Goal: Task Accomplishment & Management: Manage account settings

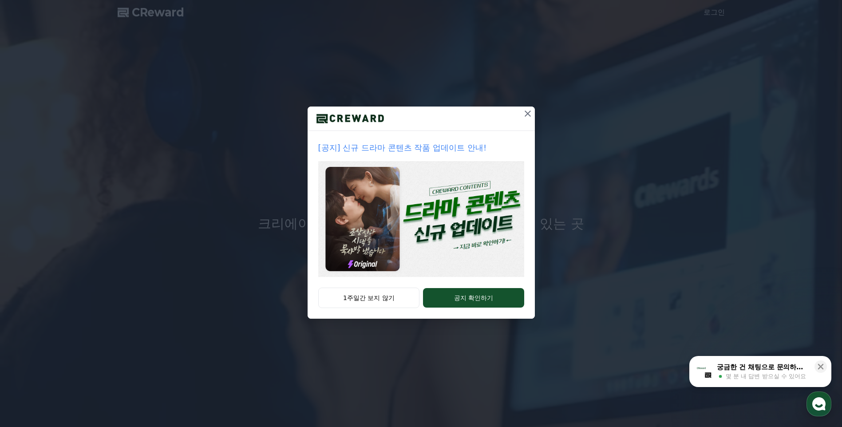
click at [530, 116] on icon at bounding box center [528, 114] width 6 height 6
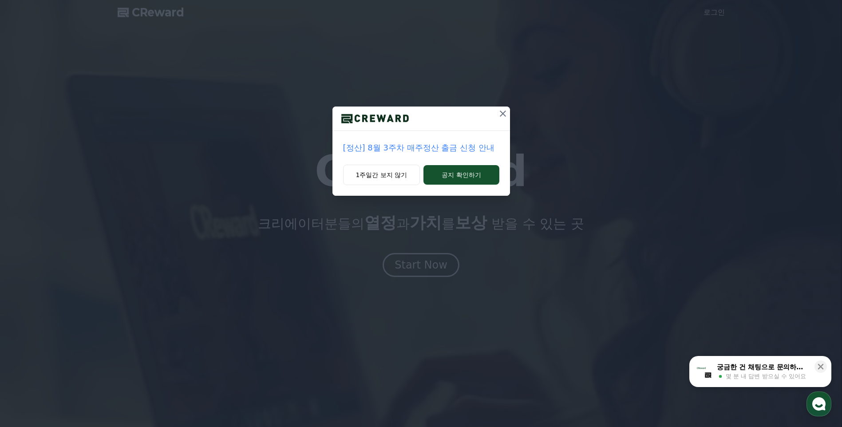
click at [501, 111] on icon at bounding box center [503, 114] width 6 height 6
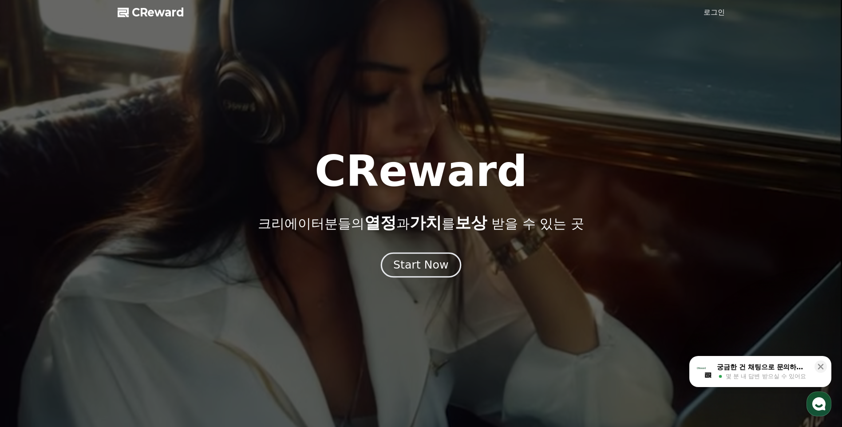
click at [437, 268] on div "Start Now" at bounding box center [420, 264] width 55 height 15
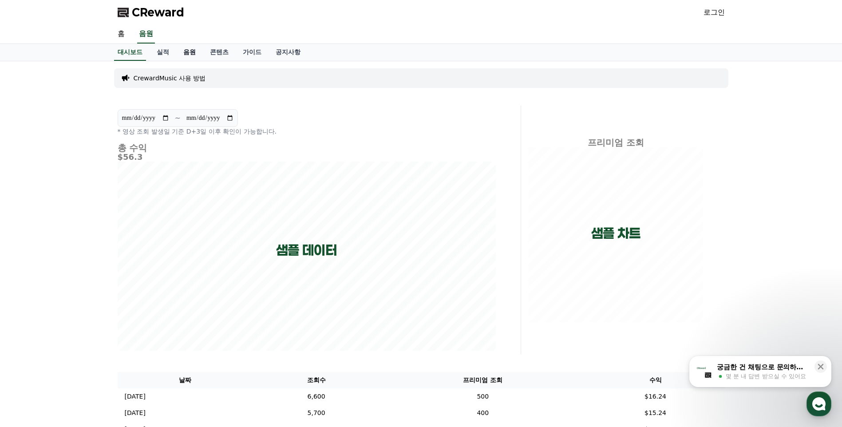
click at [191, 53] on link "음원" at bounding box center [189, 52] width 27 height 17
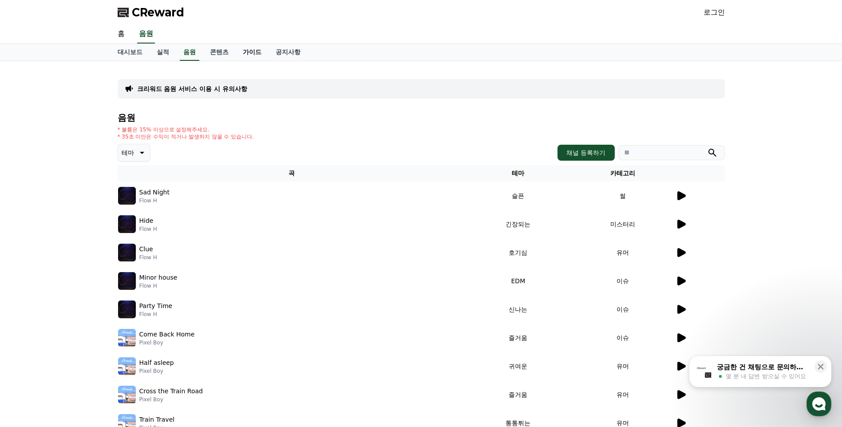
click at [257, 57] on link "가이드" at bounding box center [252, 52] width 33 height 17
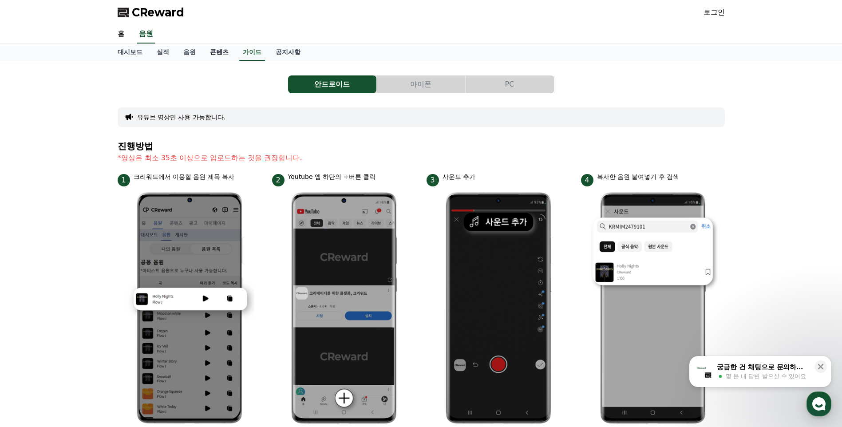
click at [233, 57] on link "콘텐츠" at bounding box center [219, 52] width 33 height 17
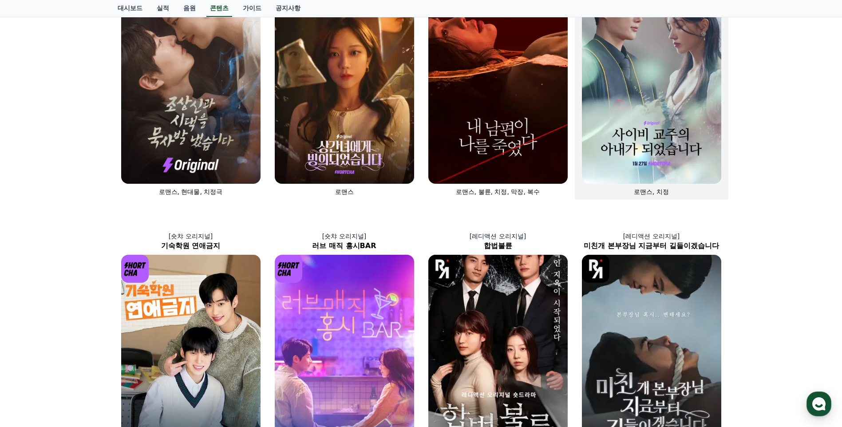
scroll to position [178, 0]
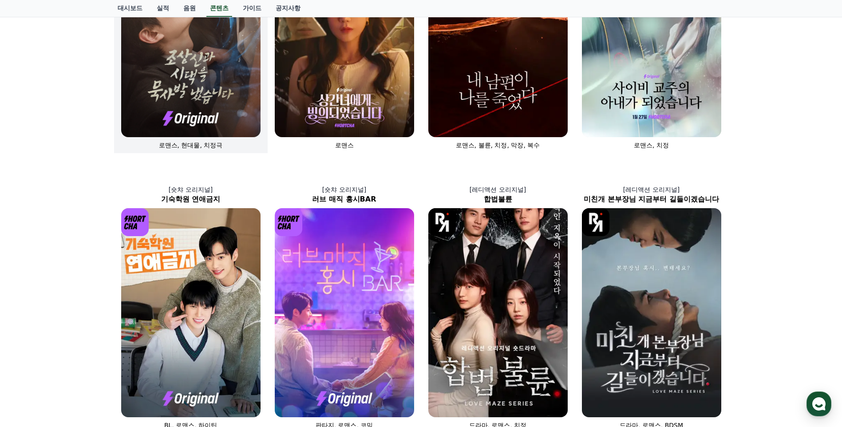
click at [135, 79] on img at bounding box center [190, 32] width 139 height 209
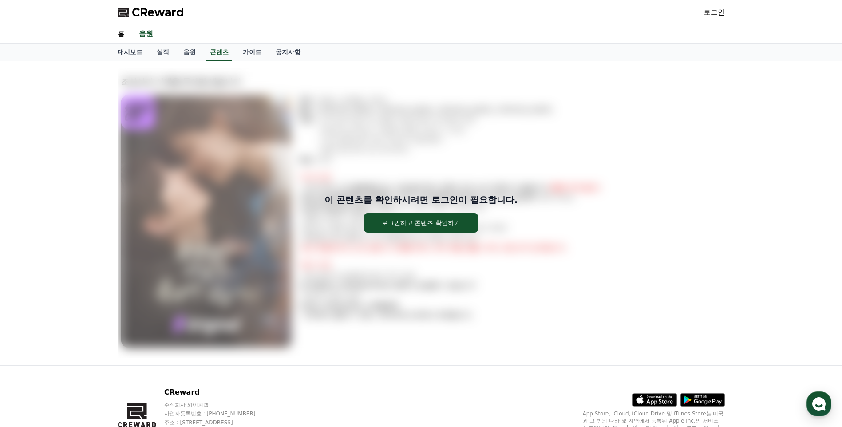
click at [419, 233] on div "이 콘텐츠를 확인하시려면 로그인이 필요합니다. 로그인하고 콘텐츠 확인하기" at bounding box center [421, 213] width 607 height 290
click at [423, 226] on div "로그인하고 콘텐츠 확인하기" at bounding box center [421, 222] width 79 height 9
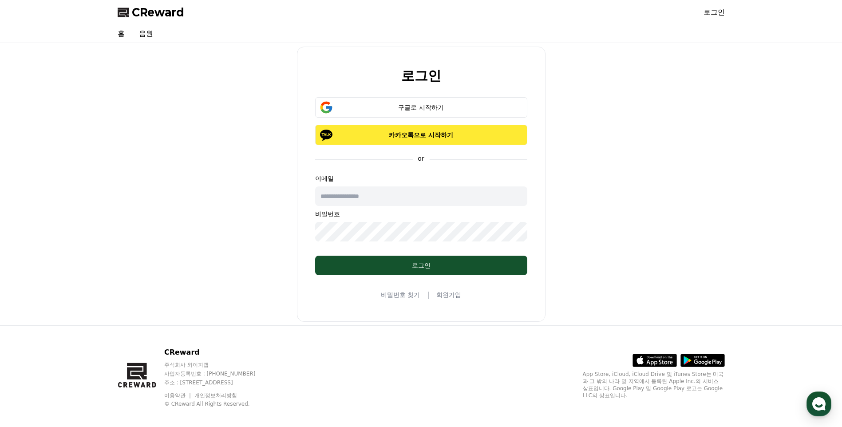
click at [421, 135] on p "카카오톡으로 시작하기" at bounding box center [421, 135] width 186 height 9
click at [417, 107] on div "구글로 시작하기" at bounding box center [421, 107] width 186 height 9
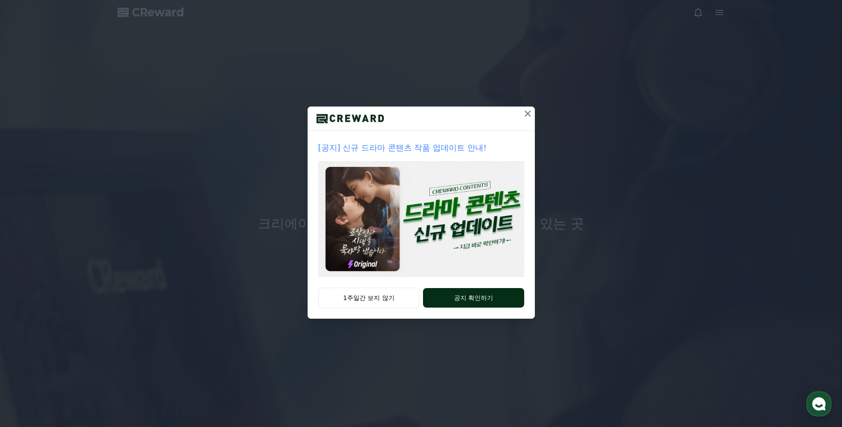
click at [470, 297] on button "공지 확인하기" at bounding box center [473, 298] width 101 height 20
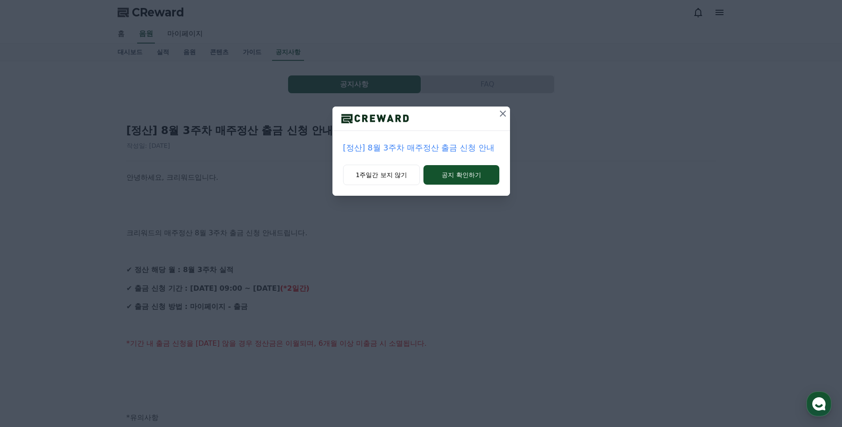
click at [502, 113] on icon at bounding box center [503, 113] width 11 height 11
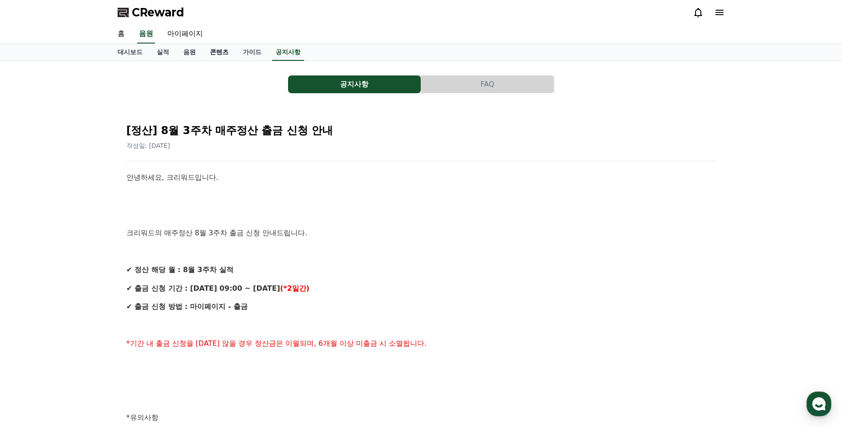
click at [227, 57] on link "콘텐츠" at bounding box center [219, 52] width 33 height 17
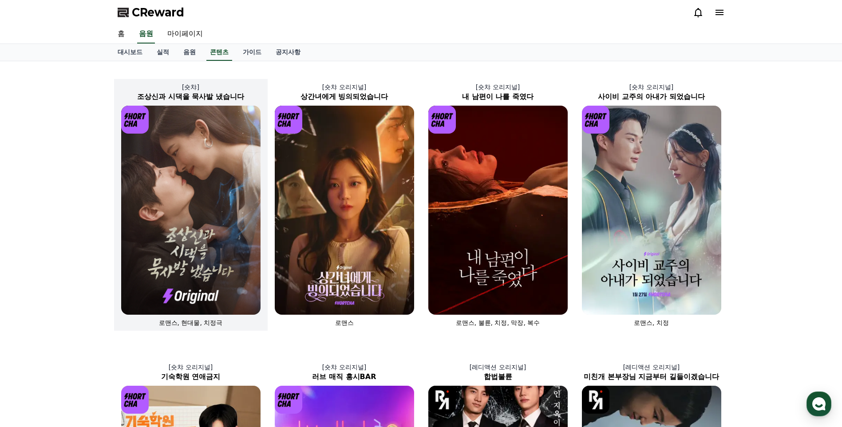
click at [190, 185] on img at bounding box center [190, 210] width 139 height 209
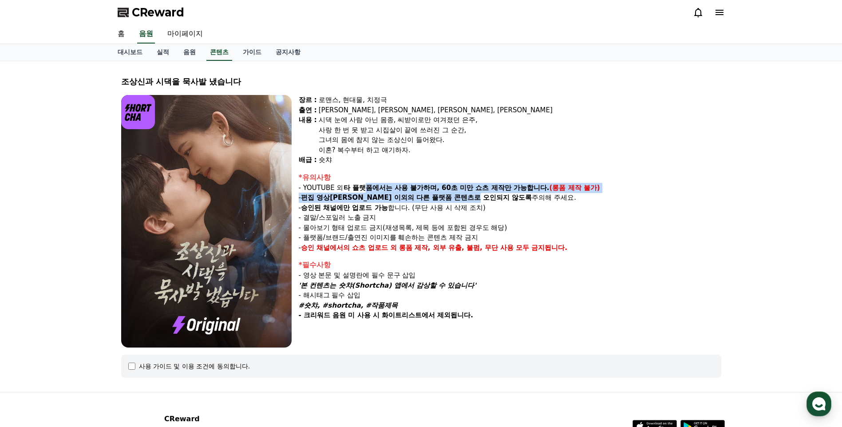
drag, startPoint x: 367, startPoint y: 188, endPoint x: 445, endPoint y: 194, distance: 78.4
click at [445, 194] on div "*유의사항 - YOUTUBE 외 타 플랫폼에서는 사용 불가하며, 60초 미만 쇼츠 제작만 가능합니다. (롱폼 제작 불가) - 편집 영상이 숏챠…" at bounding box center [510, 212] width 423 height 81
click at [445, 194] on strong "다른 플랫폼 콘텐츠로 오인되지 않도록" at bounding box center [474, 198] width 116 height 8
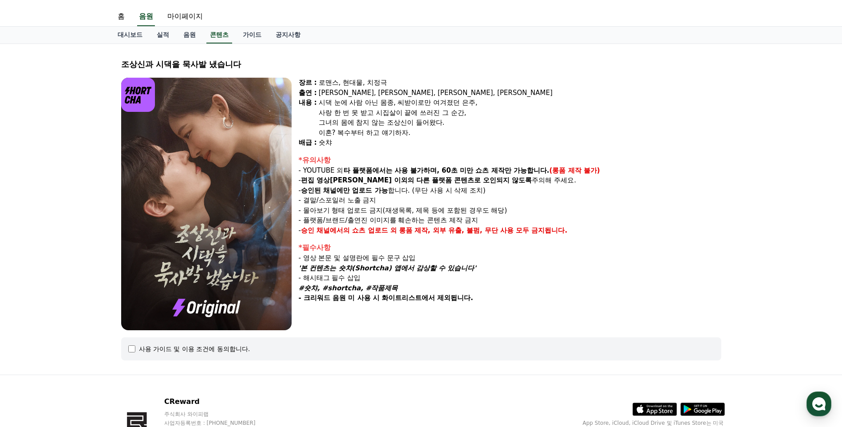
scroll to position [44, 0]
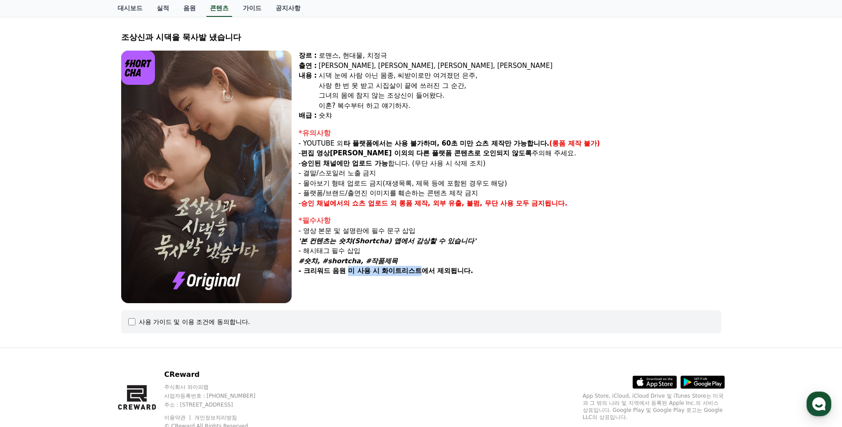
drag, startPoint x: 351, startPoint y: 272, endPoint x: 420, endPoint y: 274, distance: 68.8
click at [420, 274] on strong "- 크리워드 음원 미 사용 시 화이트리스트에서 제외됩니다." at bounding box center [386, 271] width 174 height 8
drag, startPoint x: 415, startPoint y: 273, endPoint x: 391, endPoint y: 276, distance: 23.7
click at [391, 276] on div "장르 : 로맨스, 현대물, 치정극 출연 : [PERSON_NAME], [PERSON_NAME], [PERSON_NAME], [PERSON_NA…" at bounding box center [510, 177] width 423 height 253
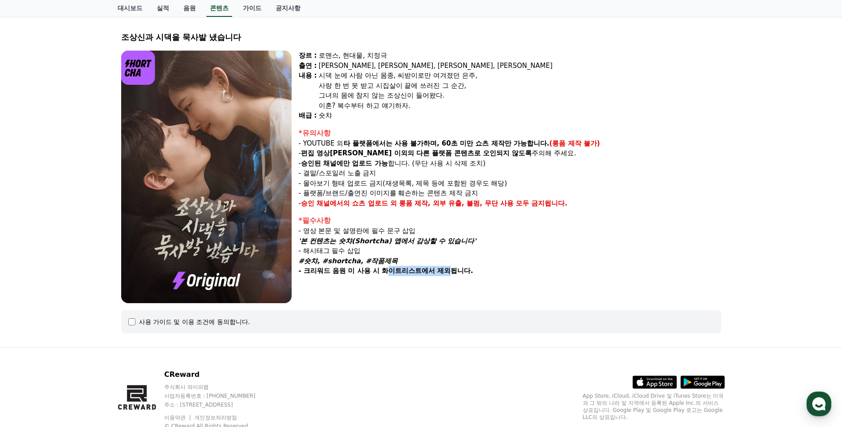
click at [392, 276] on div "장르 : 로맨스, 현대물, 치정극 출연 : [PERSON_NAME], [PERSON_NAME], [PERSON_NAME], [PERSON_NA…" at bounding box center [510, 177] width 423 height 253
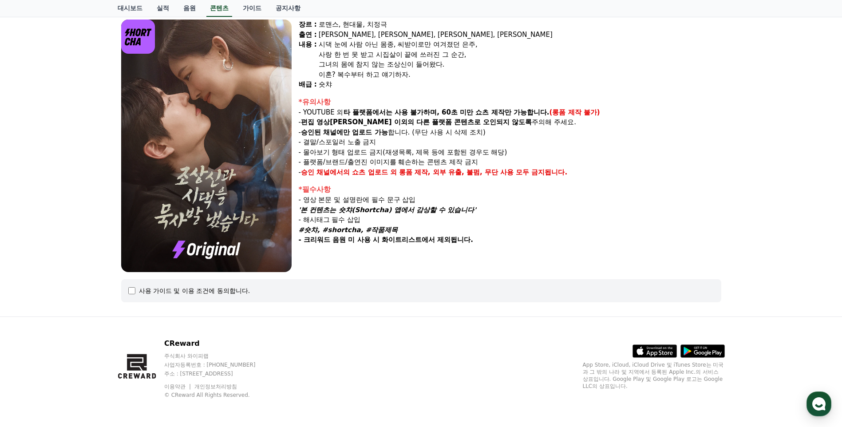
click at [135, 289] on div "사용 가이드 및 이용 조건에 동의합니다." at bounding box center [421, 290] width 586 height 9
click at [245, 8] on link "가이드" at bounding box center [252, 8] width 33 height 17
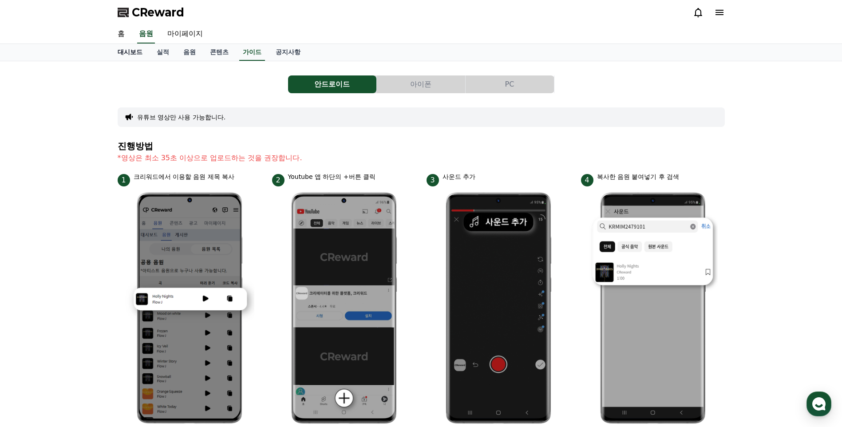
click at [131, 55] on link "대시보드" at bounding box center [130, 52] width 39 height 17
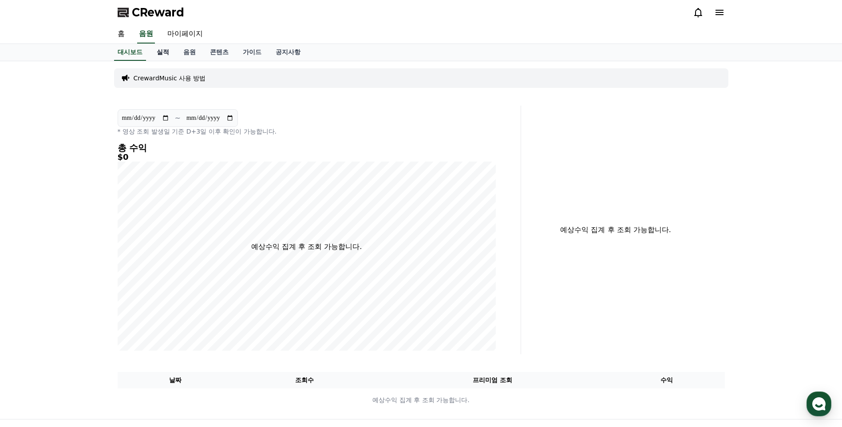
click at [163, 52] on link "실적" at bounding box center [163, 52] width 27 height 17
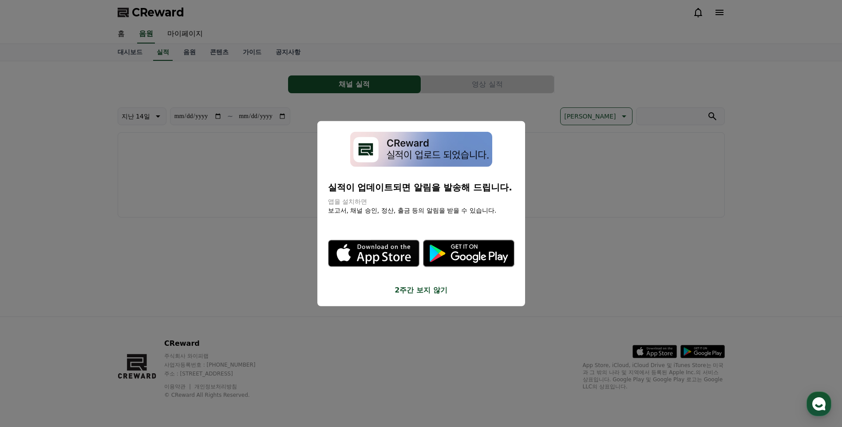
click at [205, 213] on button "close modal" at bounding box center [421, 213] width 842 height 427
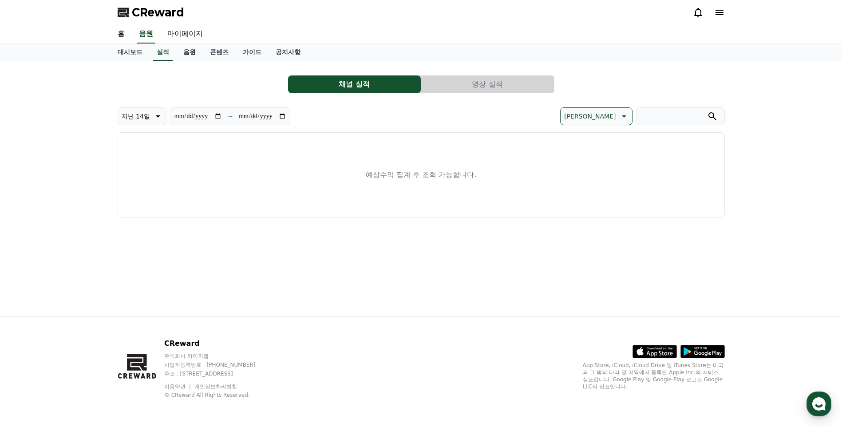
click at [192, 55] on link "음원" at bounding box center [189, 52] width 27 height 17
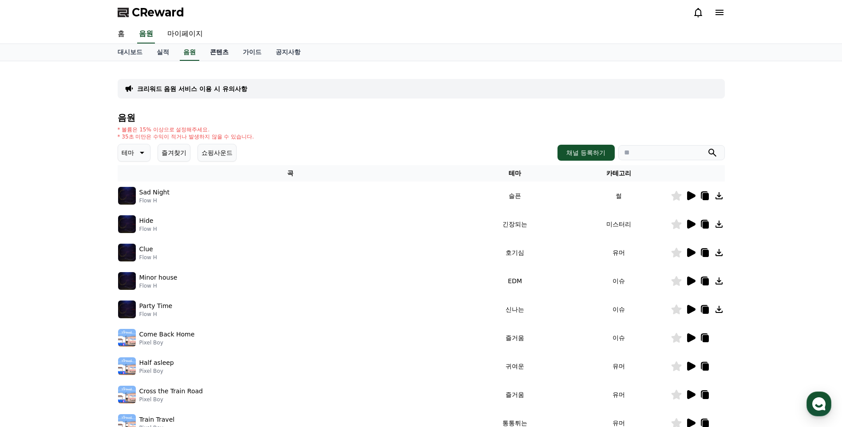
click at [223, 51] on link "콘텐츠" at bounding box center [219, 52] width 33 height 17
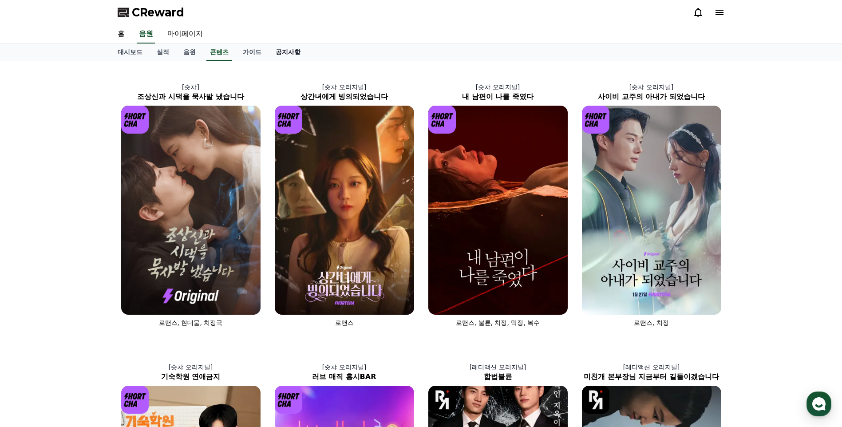
click at [283, 55] on link "공지사항" at bounding box center [288, 52] width 39 height 17
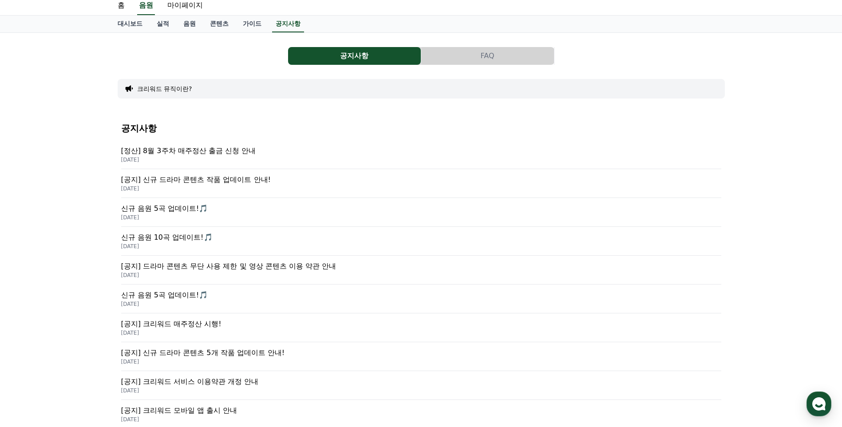
scroll to position [44, 0]
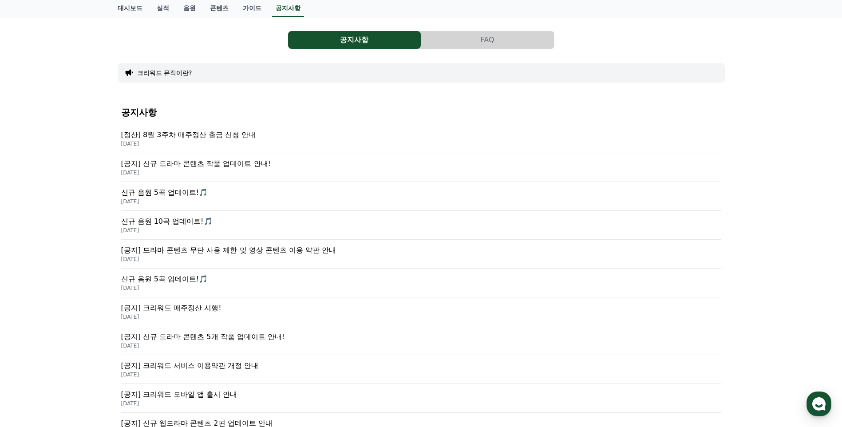
click at [280, 253] on p "[공지] 드라마 콘텐츠 무단 사용 제한 및 영상 콘텐츠 이용 약관 안내" at bounding box center [421, 250] width 600 height 11
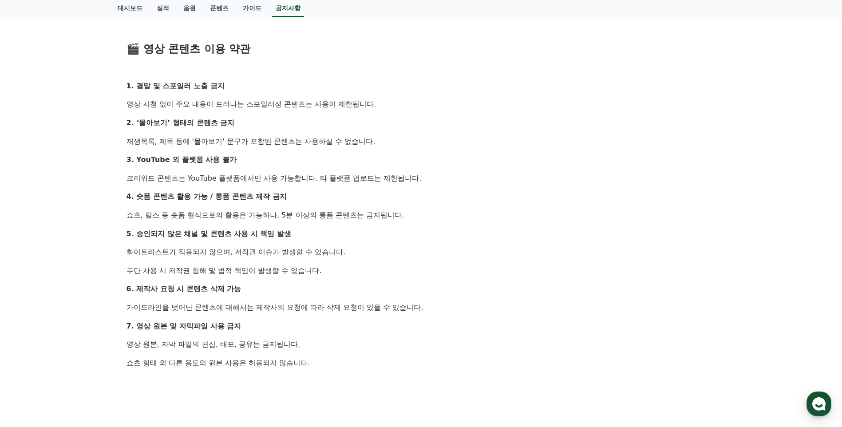
scroll to position [444, 0]
drag, startPoint x: 170, startPoint y: 158, endPoint x: 242, endPoint y: 158, distance: 72.8
click at [242, 158] on p "3. YouTube 외 플랫폼 사용 불가" at bounding box center [422, 159] width 590 height 12
drag, startPoint x: 242, startPoint y: 158, endPoint x: 244, endPoint y: 183, distance: 24.9
click at [244, 183] on p "크리워드 콘텐츠는 YouTube 플랫폼에서만 사용 가능합니다. 타 플랫폼 업로드는 제한됩니다." at bounding box center [422, 178] width 590 height 12
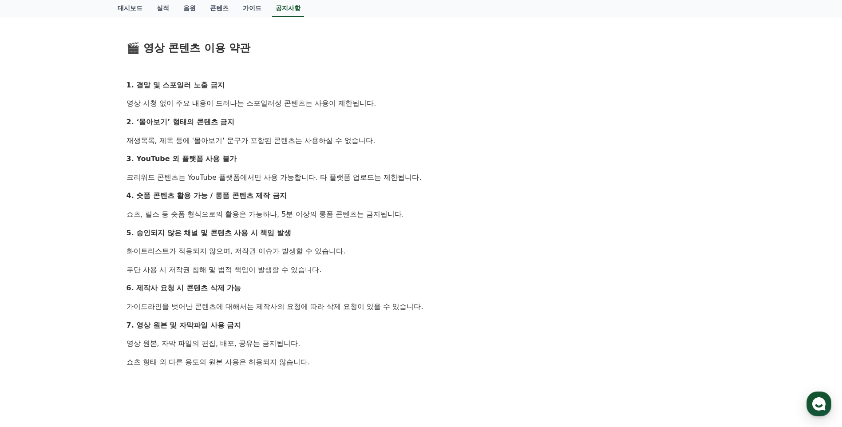
click at [244, 183] on p "크리워드 콘텐츠는 YouTube 플랫폼에서만 사용 가능합니다. 타 플랫폼 업로드는 제한됩니다." at bounding box center [422, 178] width 590 height 12
drag, startPoint x: 319, startPoint y: 184, endPoint x: 412, endPoint y: 186, distance: 93.2
click at [412, 186] on div "안녕하세요, 크리워드입니다. 최근 크리워드에서 제공 중인 드라마 콘텐츠가 등록되지 않은 채널 또는 승인되지 않은 방식으로 무단 사용 되는 사례…" at bounding box center [422, 112] width 590 height 769
click at [218, 199] on strong "4. 숏폼 콘텐츠 활용 가능 / 롱폼 콘텐츠 제작 금지" at bounding box center [207, 195] width 160 height 8
drag, startPoint x: 208, startPoint y: 199, endPoint x: 274, endPoint y: 205, distance: 66.8
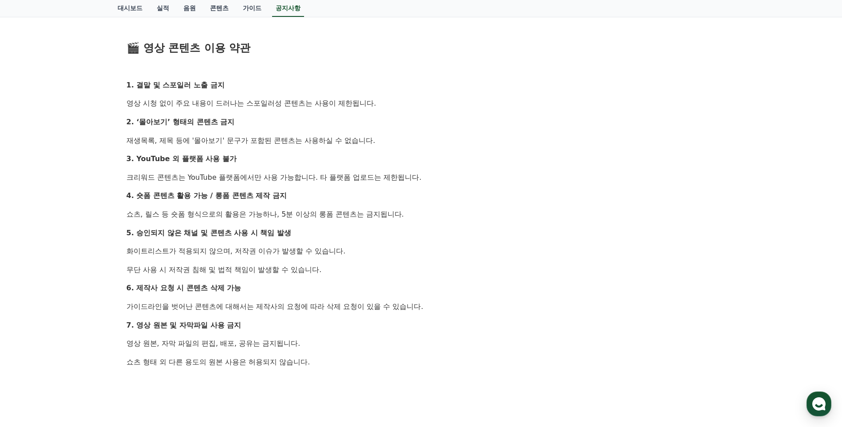
click at [274, 205] on div "안녕하세요, 크리워드입니다. 최근 크리워드에서 제공 중인 드라마 콘텐츠가 등록되지 않은 채널 또는 승인되지 않은 방식으로 무단 사용 되는 사례…" at bounding box center [422, 112] width 590 height 769
drag, startPoint x: 264, startPoint y: 220, endPoint x: 291, endPoint y: 222, distance: 27.2
click at [291, 222] on div "안녕하세요, 크리워드입니다. 최근 크리워드에서 제공 중인 드라마 콘텐츠가 등록되지 않은 채널 또는 승인되지 않은 방식으로 무단 사용 되는 사례…" at bounding box center [422, 112] width 590 height 769
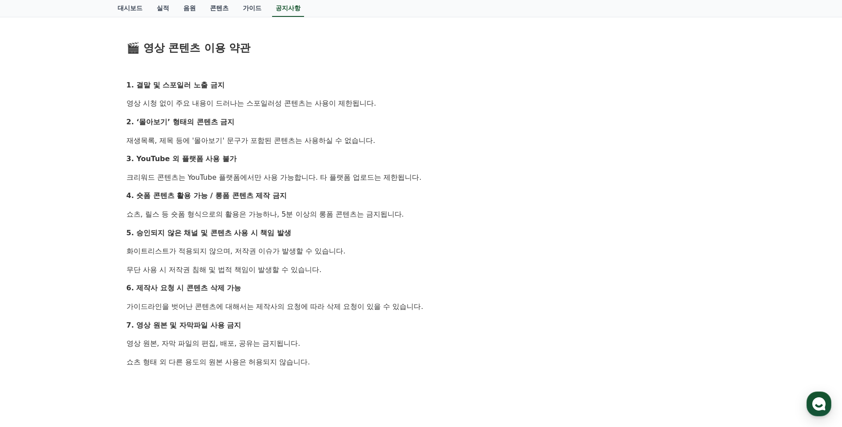
drag, startPoint x: 272, startPoint y: 228, endPoint x: 289, endPoint y: 232, distance: 18.2
click at [289, 232] on strong "5. 승인되지 않은 채널 및 콘텐츠 사용 시 책임 발생" at bounding box center [209, 233] width 165 height 8
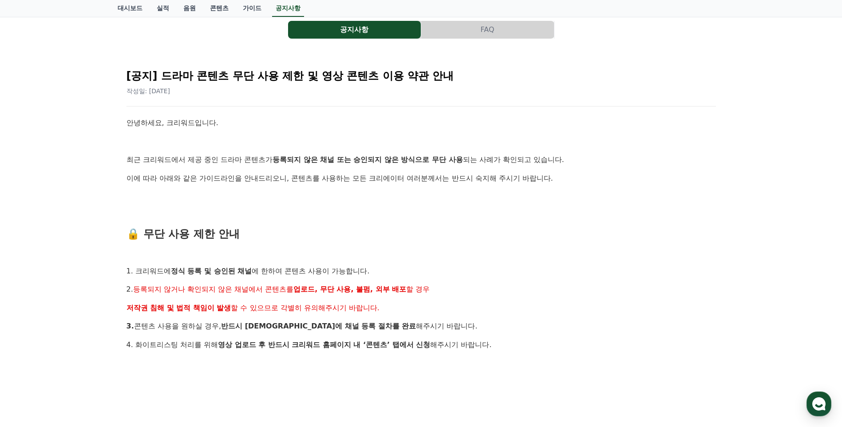
scroll to position [0, 0]
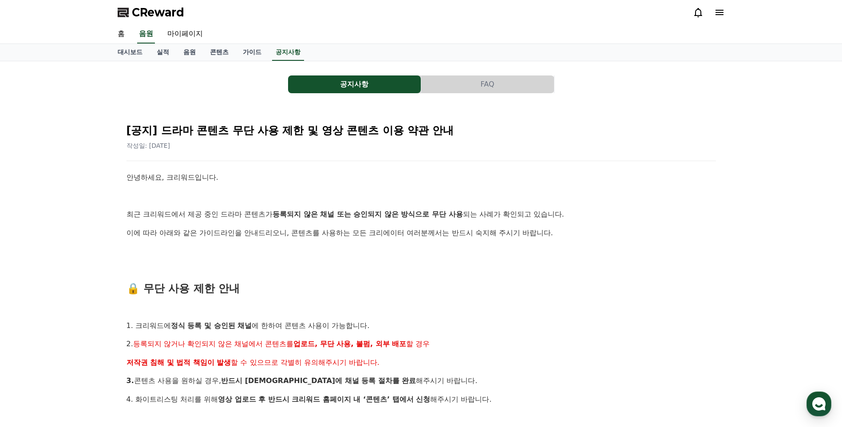
click at [716, 15] on icon at bounding box center [719, 12] width 11 height 11
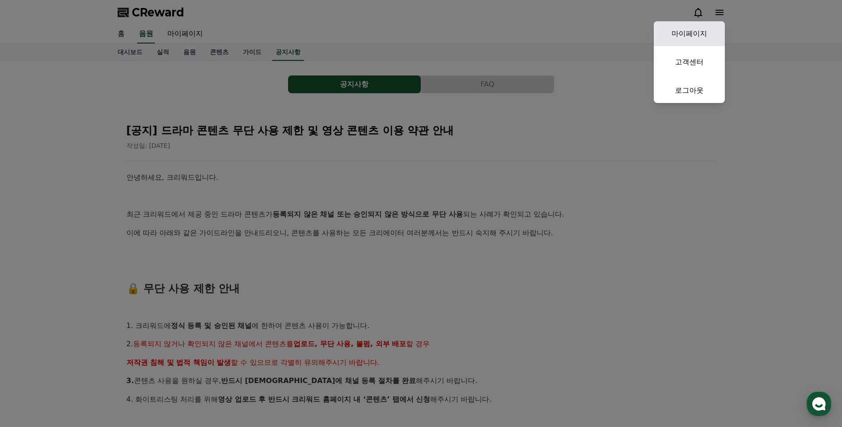
click at [684, 33] on link "마이페이지" at bounding box center [689, 33] width 71 height 25
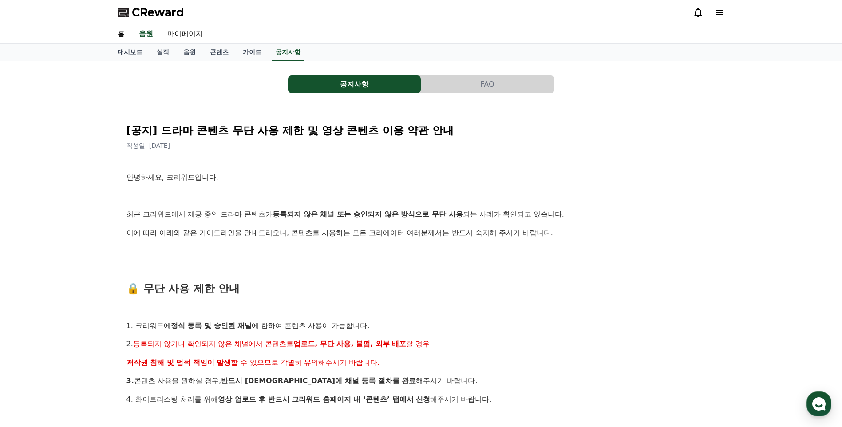
select select "**********"
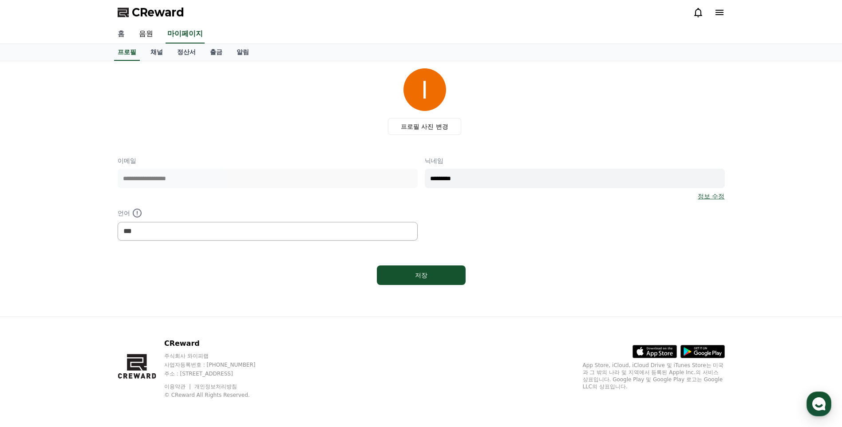
click at [120, 38] on link "홈" at bounding box center [121, 34] width 21 height 19
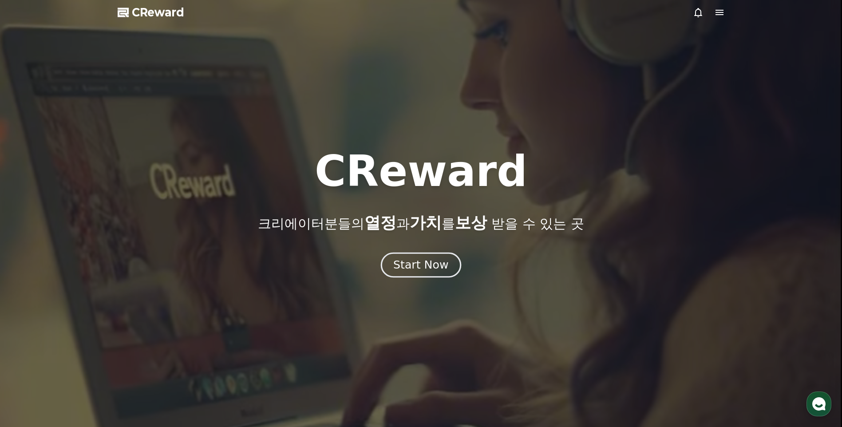
click at [424, 270] on div "Start Now" at bounding box center [420, 264] width 55 height 15
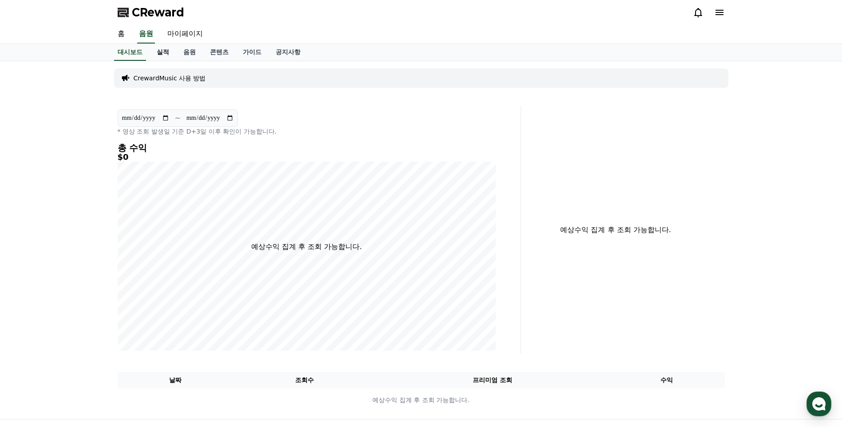
click at [162, 54] on link "실적" at bounding box center [163, 52] width 27 height 17
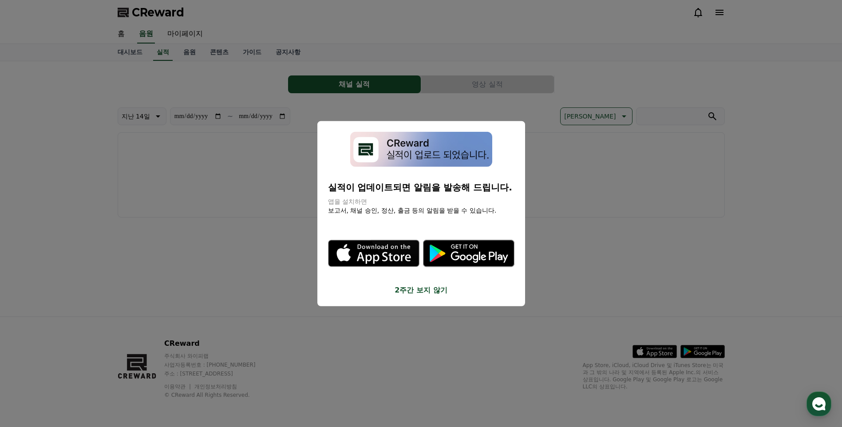
click at [302, 167] on button "close modal" at bounding box center [421, 213] width 842 height 427
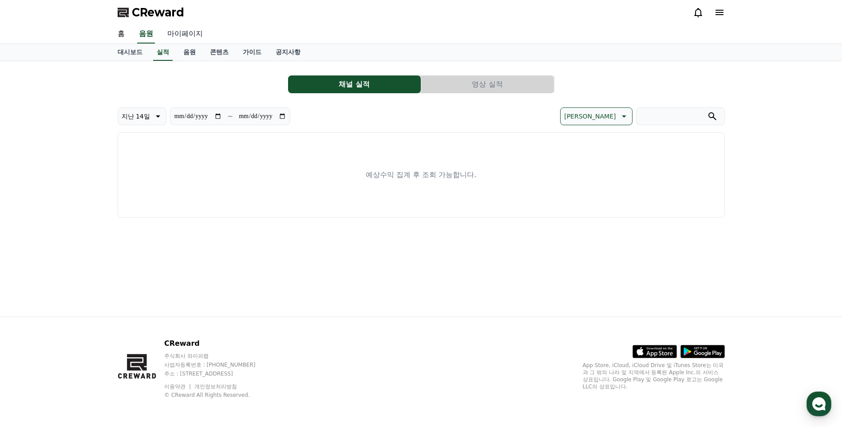
click at [193, 33] on link "마이페이지" at bounding box center [185, 34] width 50 height 19
select select "**********"
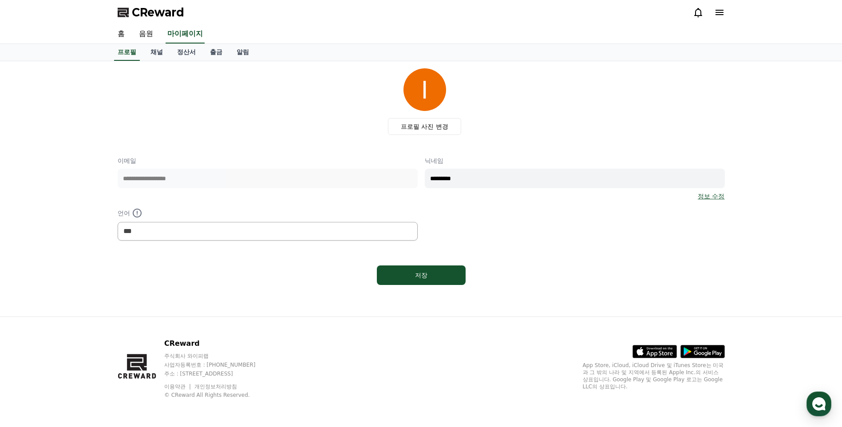
click at [724, 198] on link "정보 수정" at bounding box center [711, 196] width 27 height 9
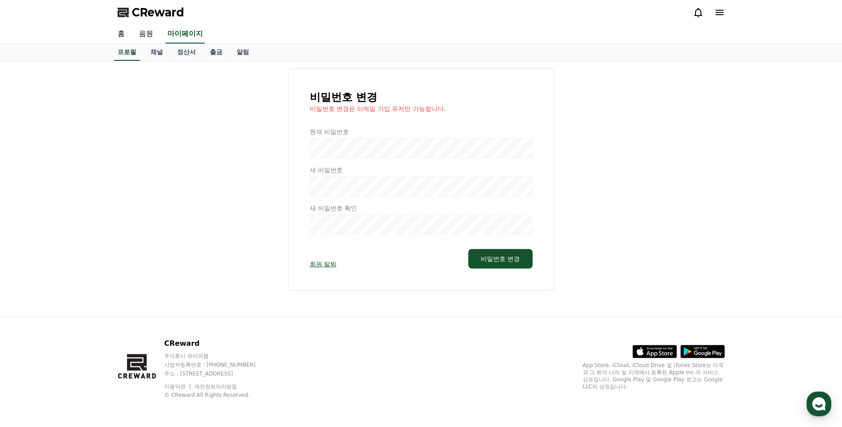
click at [162, 211] on div "비밀번호 변경 비밀번호 변경은 이메일 가입 유저만 가능합니다. 현재 비밀번호 새 비밀번호 새 비밀번호 확인 회원 탈퇴 비밀번호 변경" at bounding box center [421, 179] width 607 height 222
click at [150, 51] on link "채널" at bounding box center [156, 52] width 27 height 17
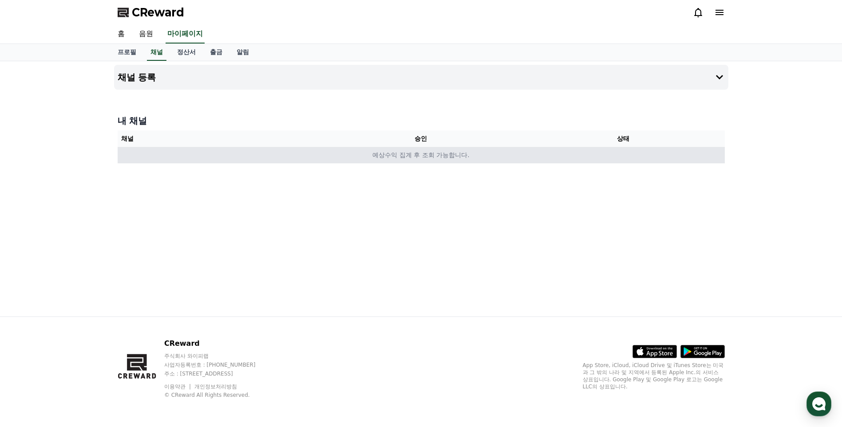
click at [402, 157] on td "예상수익 집계 후 조회 가능합니다." at bounding box center [421, 155] width 607 height 16
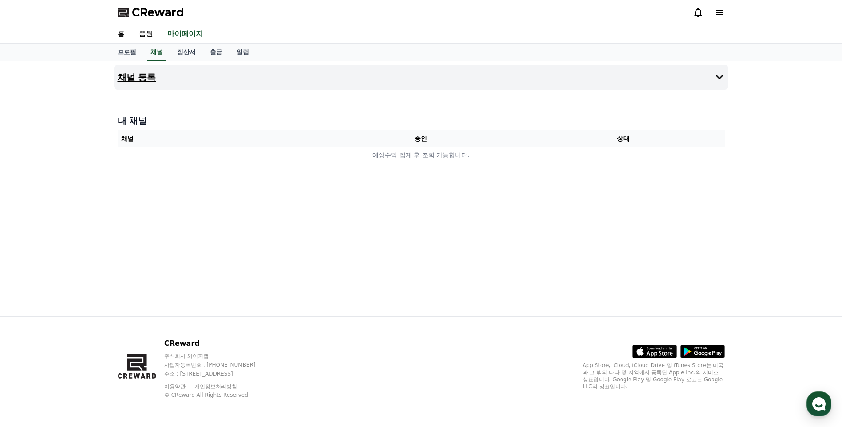
click at [152, 76] on h4 "채널 등록" at bounding box center [137, 77] width 39 height 10
